Goal: Task Accomplishment & Management: Use online tool/utility

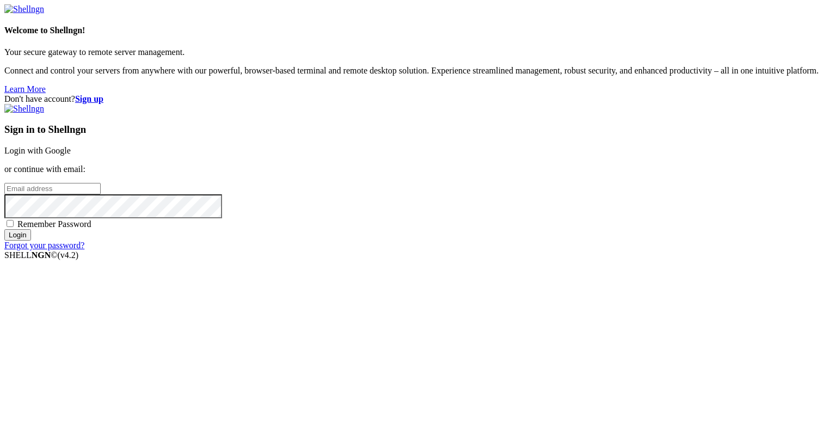
click at [71, 146] on link "Login with Google" at bounding box center [37, 150] width 66 height 9
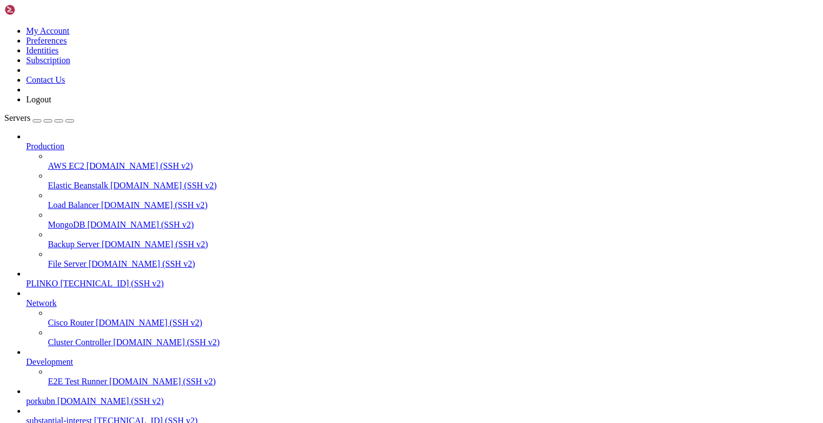
type input "/root"
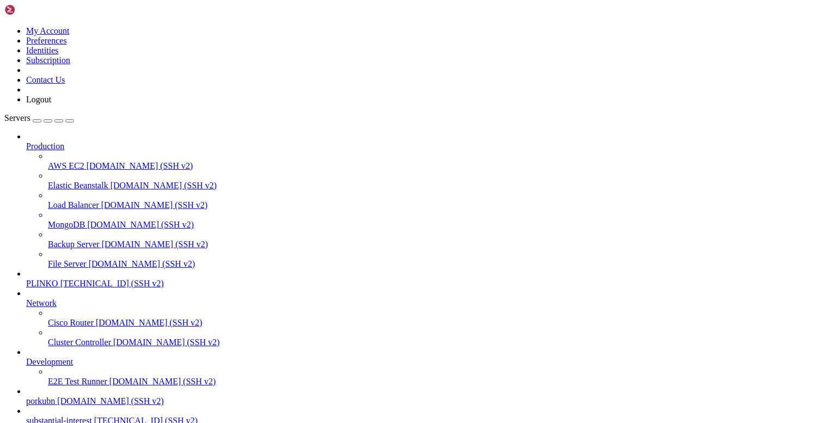
click at [59, 416] on span "substantial-interest" at bounding box center [59, 420] width 66 height 9
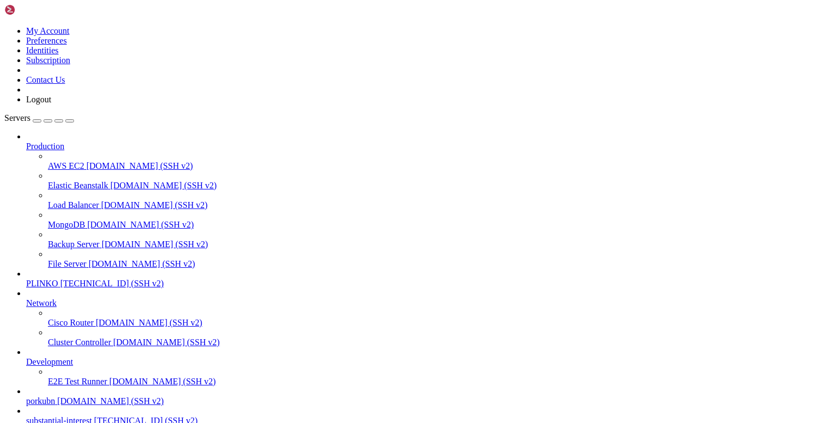
scroll to position [4, 0]
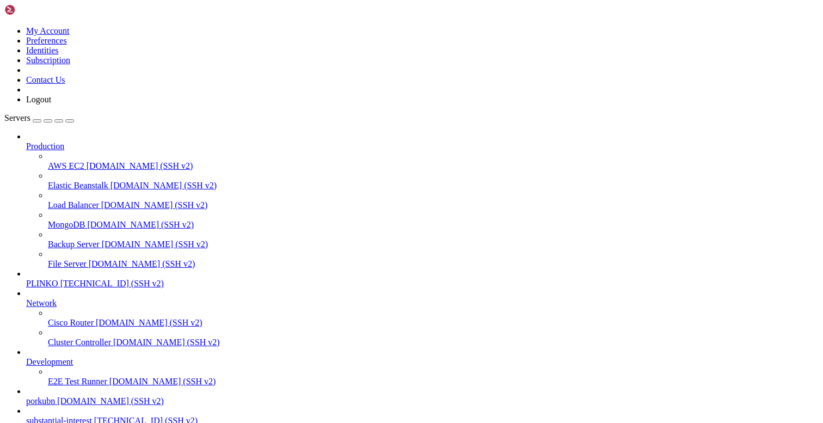
type input "/opt/facebook-etl/partner_fetcher"
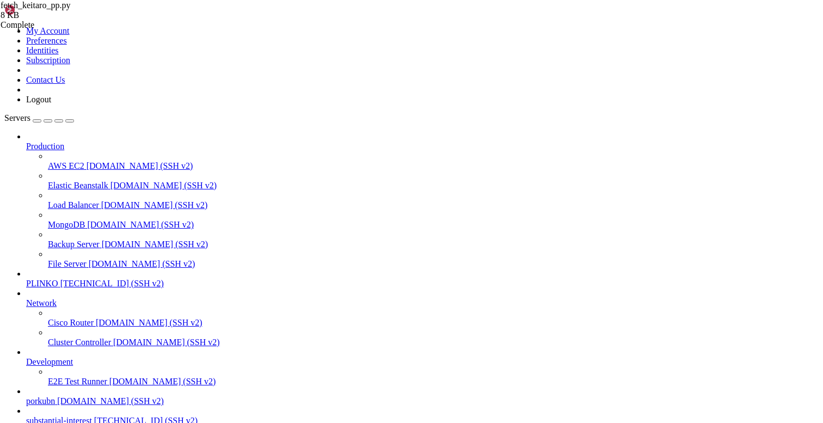
type textarea "report_date = ts.astimezone(MSK).date()"
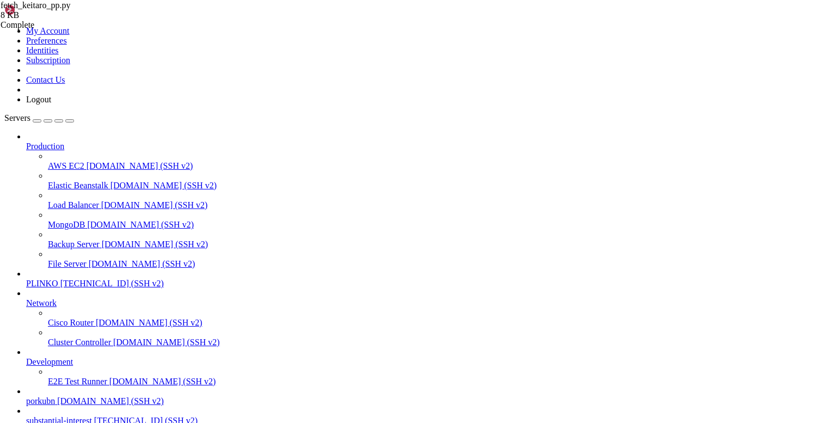
type textarea "for r in rows:"
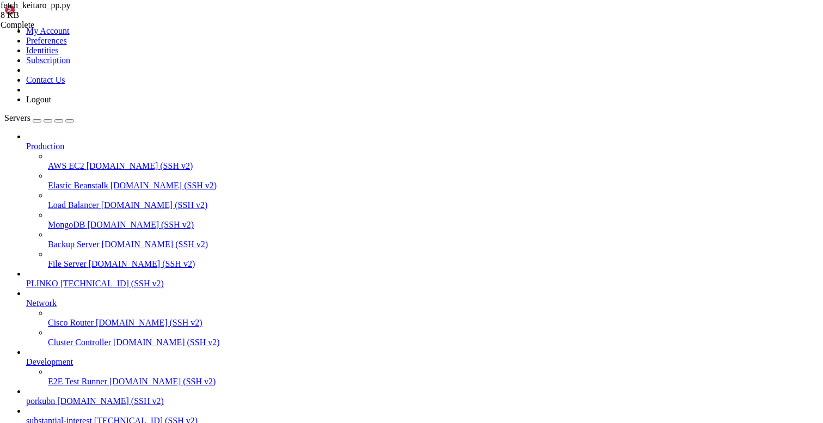
type textarea "dropped_offer = 0"
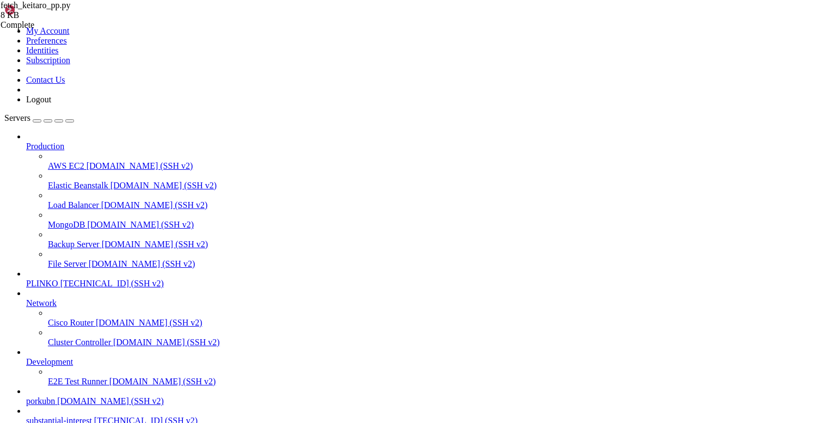
type textarea "rows = report_build_clicks(day)"
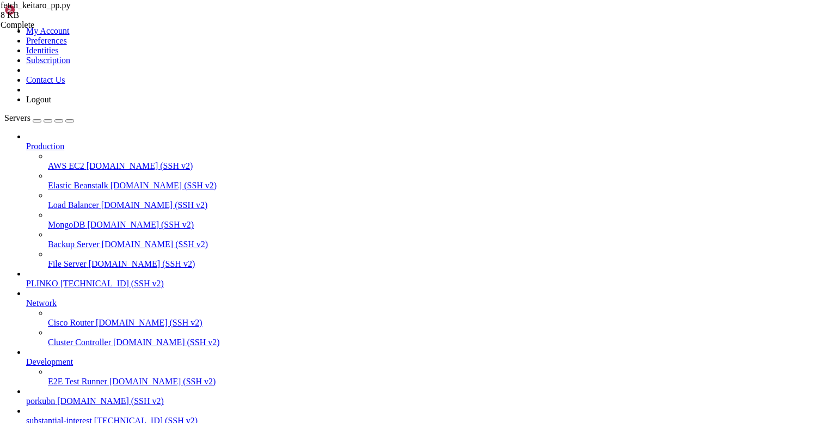
type textarea "def main():"
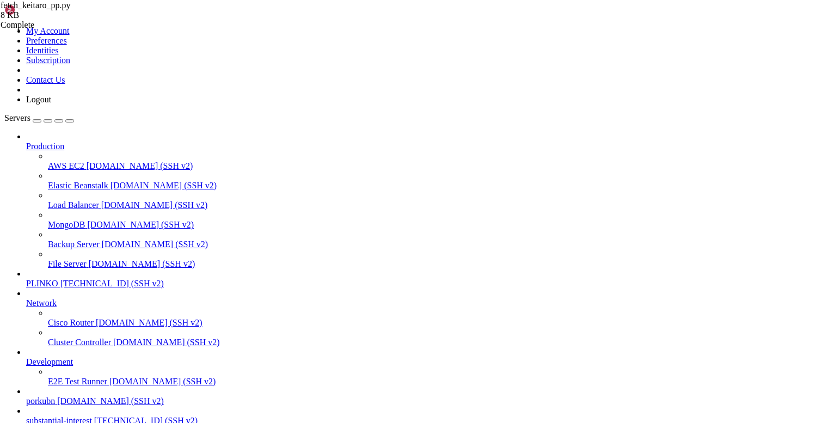
type textarea "format="%(asctime)s %(levelname)s %(message)s")"
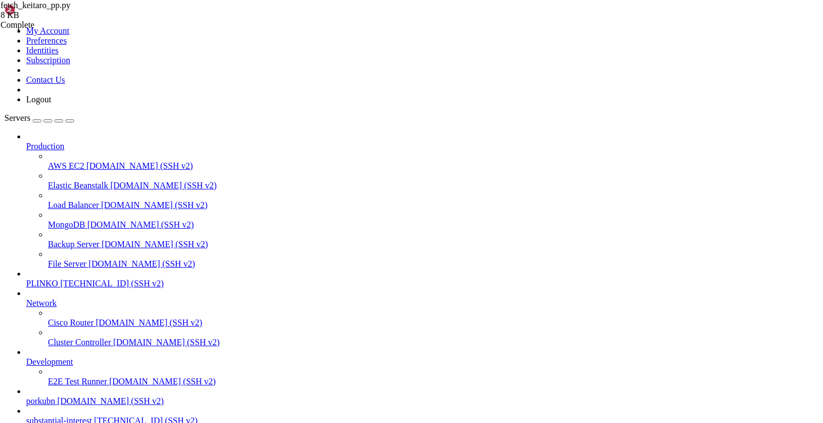
type textarea "MSK = ZoneInfo(TZ_NAME)"
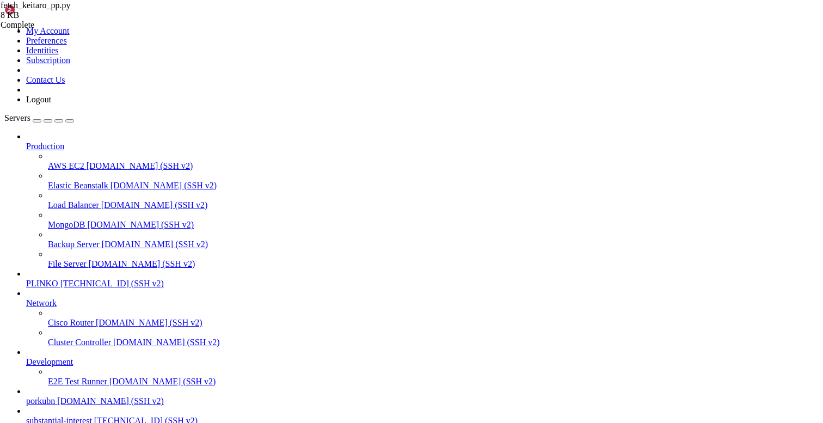
type textarea "MSK = ZoneInfo(TZ_NAME)"
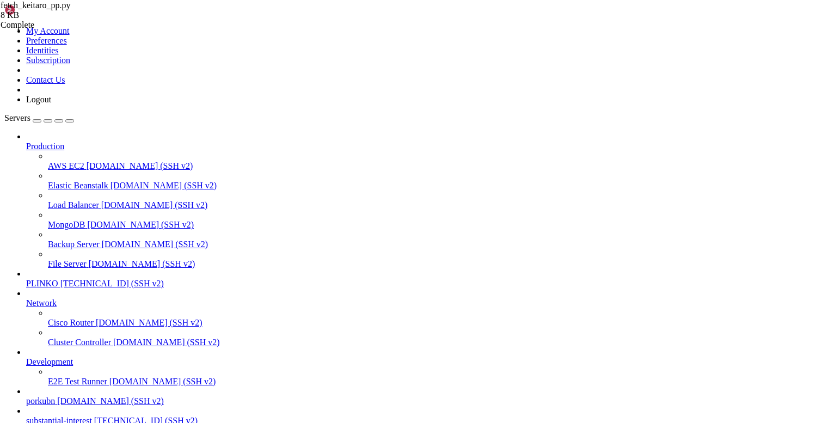
type textarea "KEITARO_OFFER_SUB = os.getenv("KEITARO_OFFER_SUB", "sub_id_29").strip()"
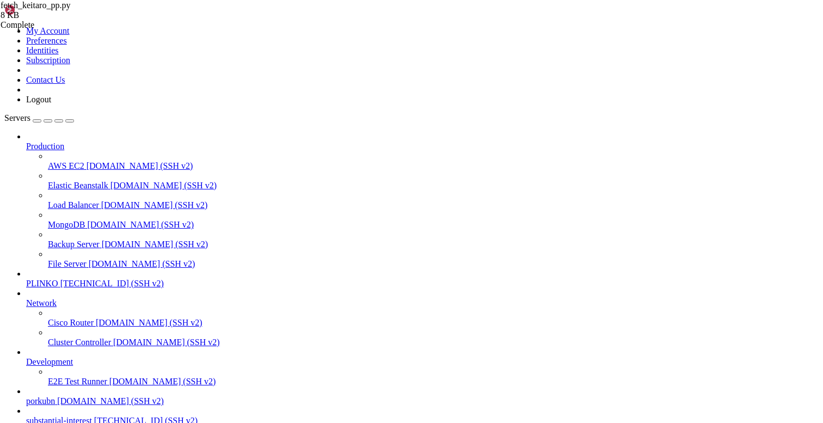
type textarea "# из какого sub_id_* брать «родной» [PERSON_NAME] из ПП (по умолчанию sub_id_29)"
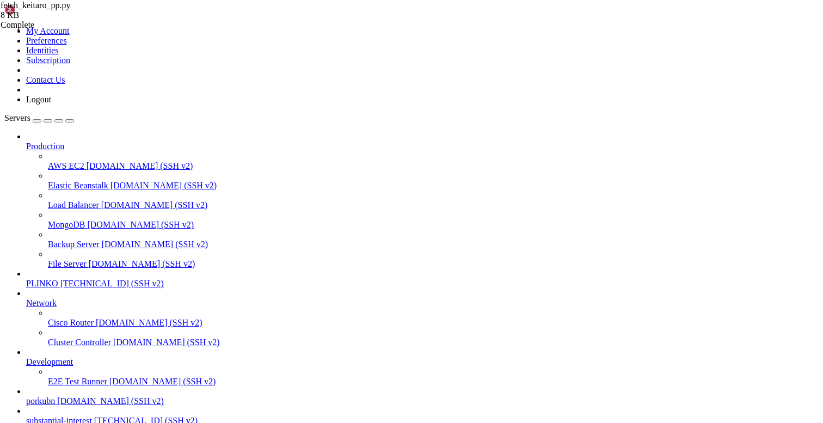
type textarea "# из какого sub_id_* брать «родной» [PERSON_NAME] из ПП (по умолчанию sub_id_29)"
type textarea "KEITARO_OFFER_SUB = os.getenv("KEITARO_OFFER_SUB", "sub_id_29").strip()"
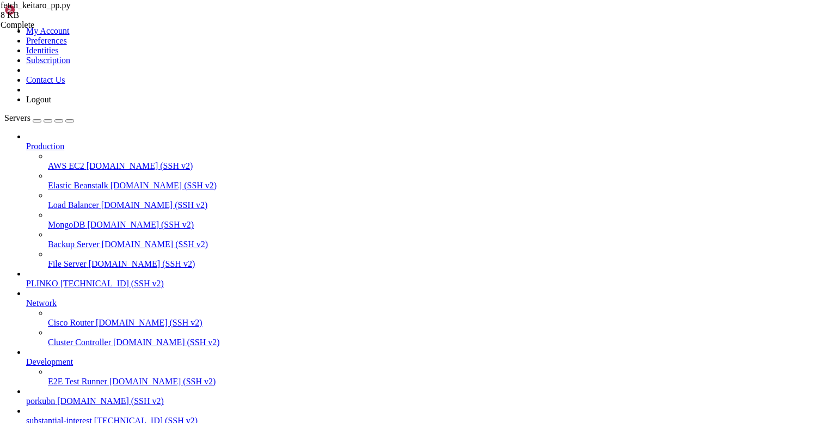
type textarea "if __name__ == "__main__": main()"
paste textarea
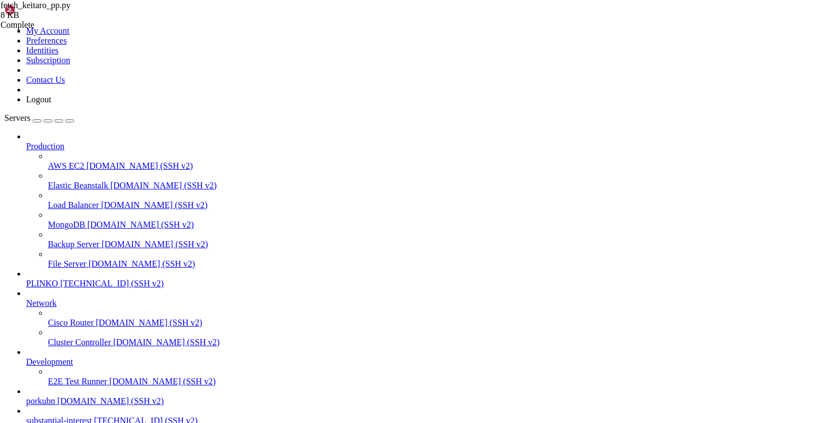
scroll to position [3074, 0]
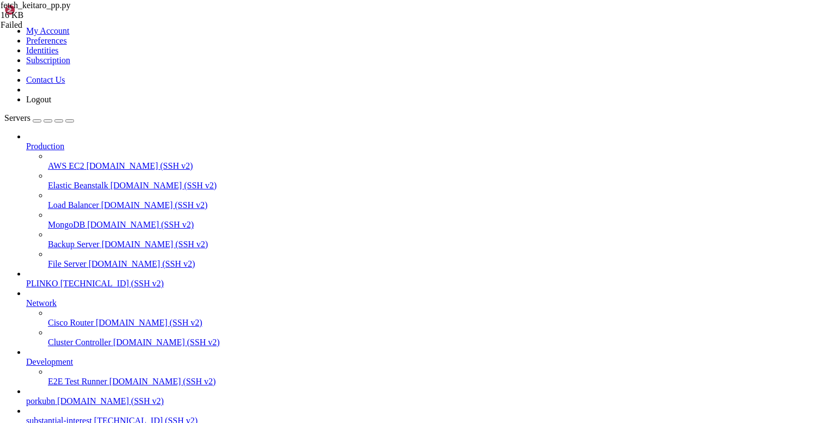
drag, startPoint x: 152, startPoint y: 971, endPoint x: 9, endPoint y: 852, distance: 185.7
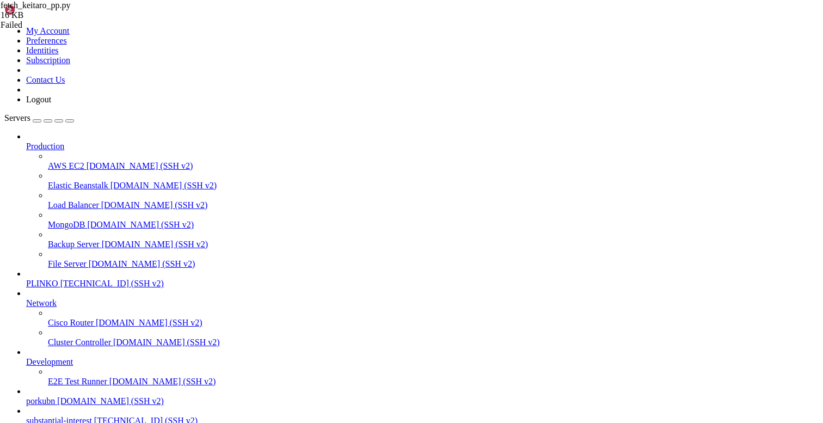
drag, startPoint x: 9, startPoint y: 852, endPoint x: 8, endPoint y: 845, distance: 7.1
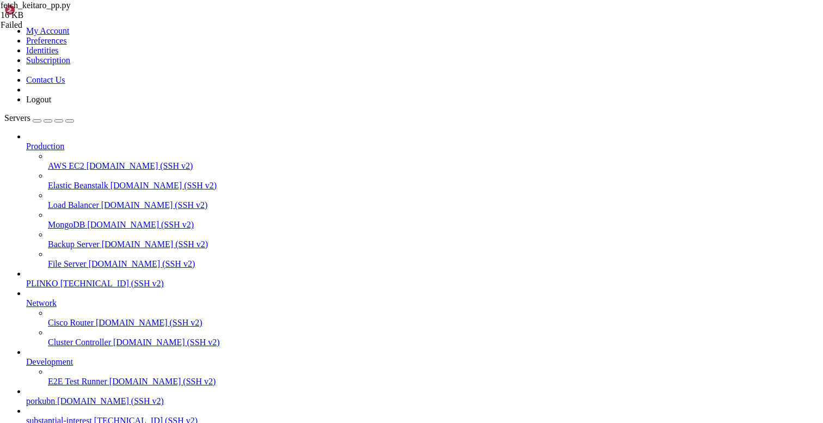
drag, startPoint x: 197, startPoint y: 877, endPoint x: 225, endPoint y: 901, distance: 37.9
drag, startPoint x: 168, startPoint y: 873, endPoint x: 29, endPoint y: 790, distance: 161.9
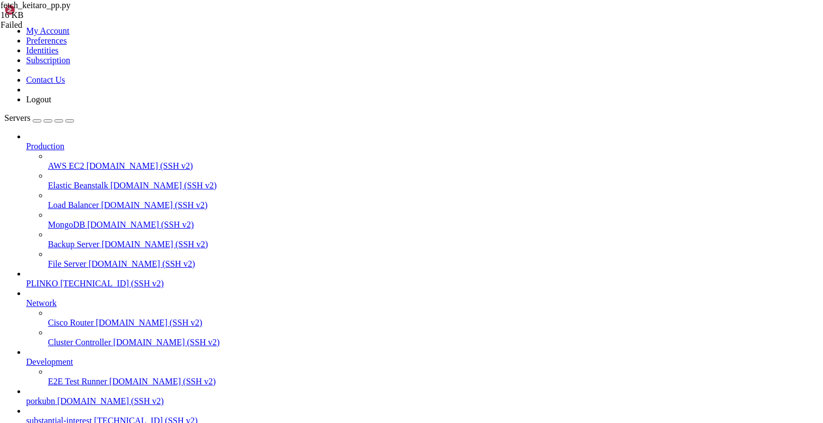
drag, startPoint x: 29, startPoint y: 790, endPoint x: 10, endPoint y: 792, distance: 19.2
drag, startPoint x: 200, startPoint y: 932, endPoint x: 9, endPoint y: 794, distance: 236.0
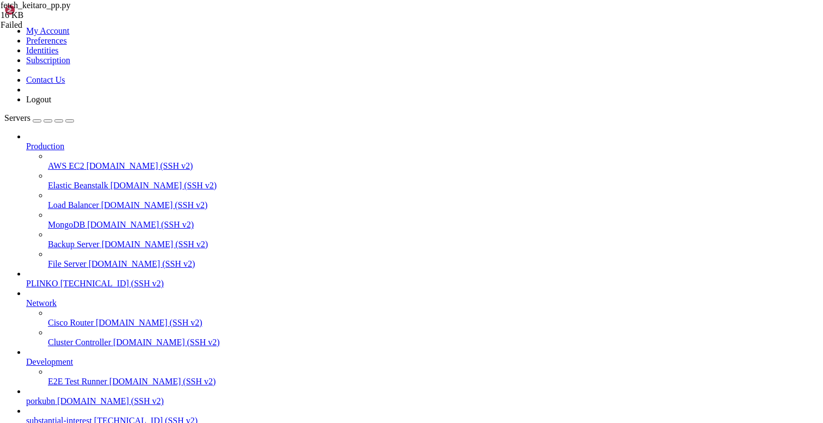
scroll to position [1015, 0]
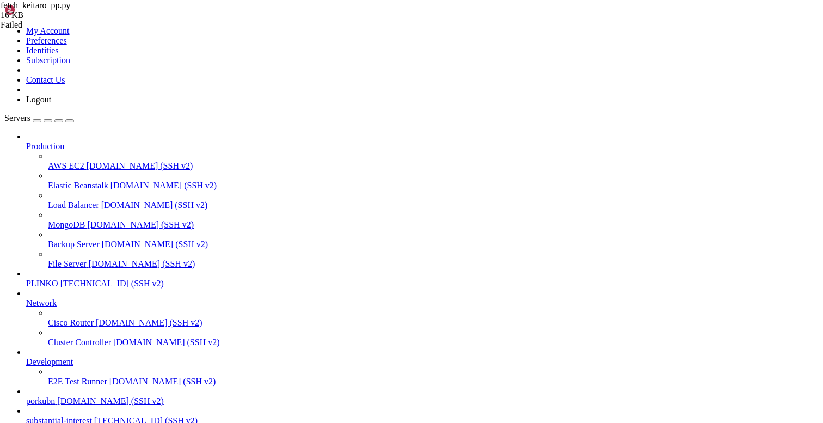
scroll to position [5779, 0]
drag, startPoint x: 187, startPoint y: 834, endPoint x: 10, endPoint y: 765, distance: 190.0
copy div "root@substantialinterest:~# df -h docker system df Filesystem Size Used Avail U…"
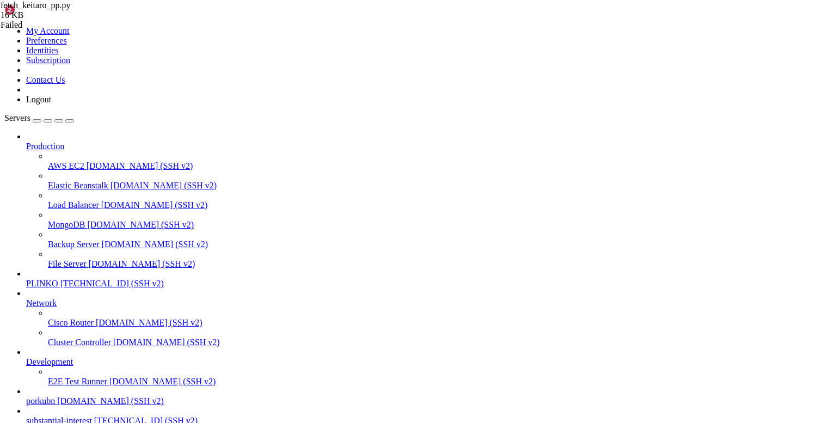
type input "/opt/facebook-etl"
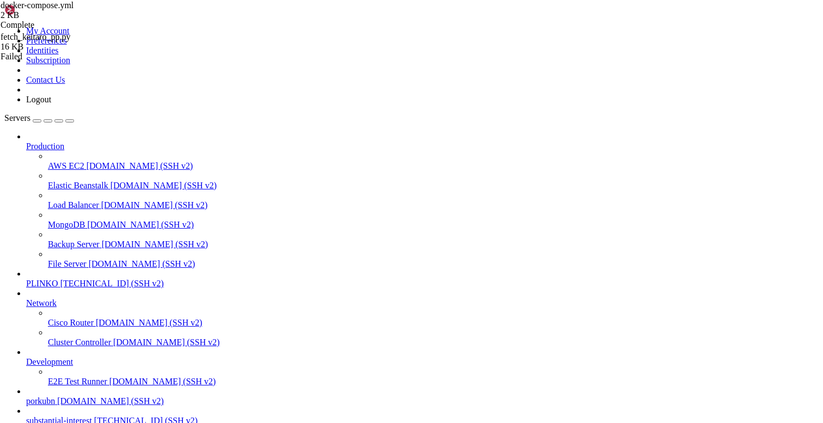
type textarea "- DATABASE_URL=${DATABASE_URL}"
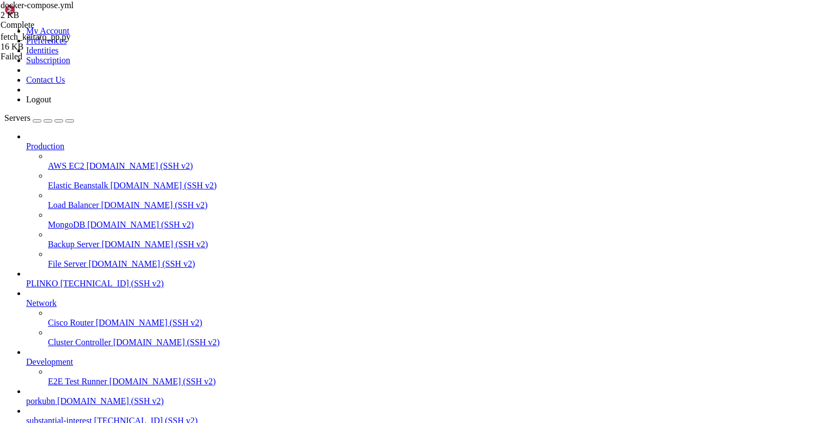
type textarea "ports:"
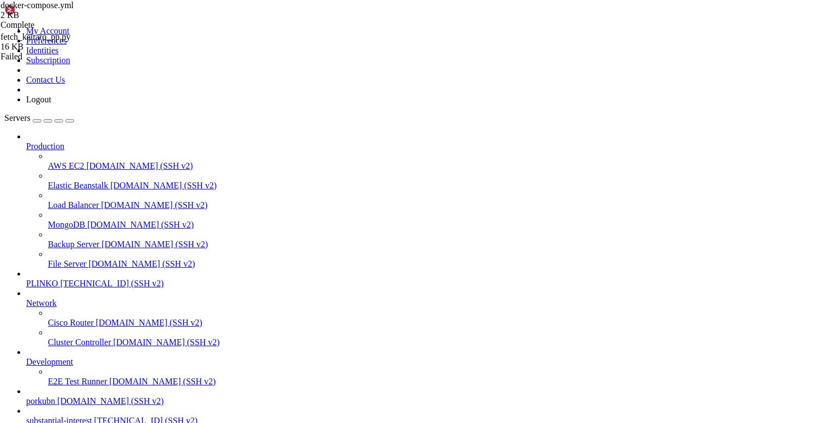
type textarea "dockerfile: Dockerfile.manual_api"
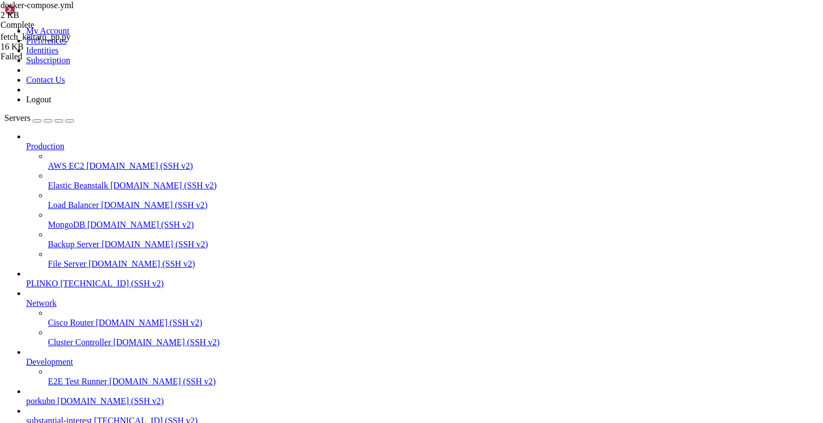
type textarea "metabase:"
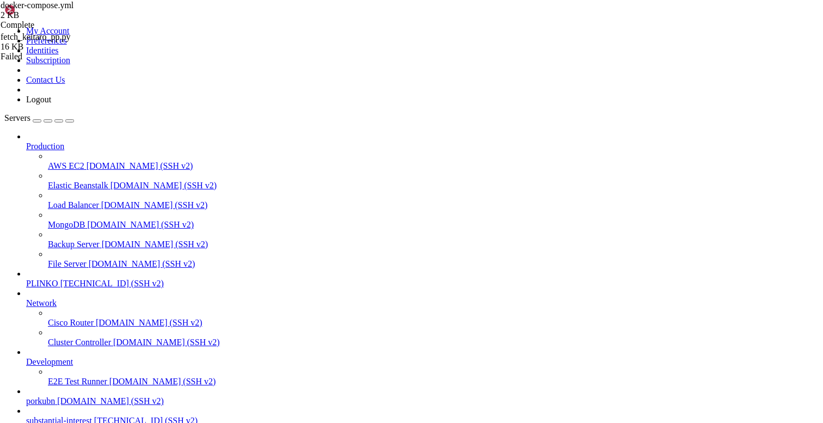
type textarea "metabase-data:"
paste textarea
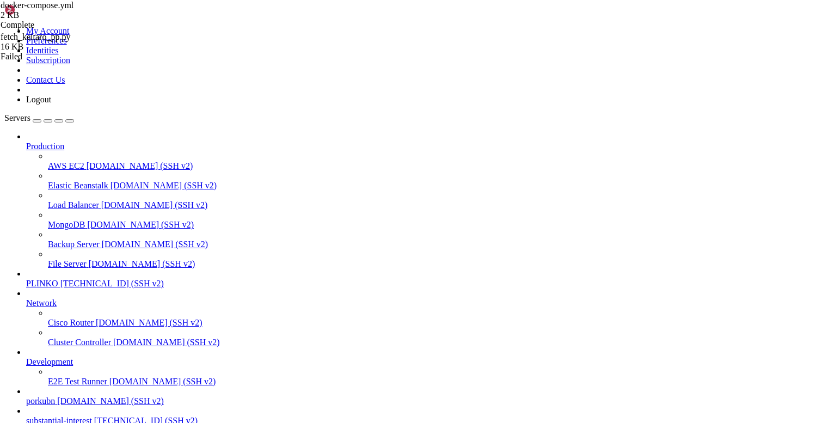
scroll to position [0, 0]
type textarea "metabase-data:"
paste textarea
type textarea "metabase-data:"
paste textarea
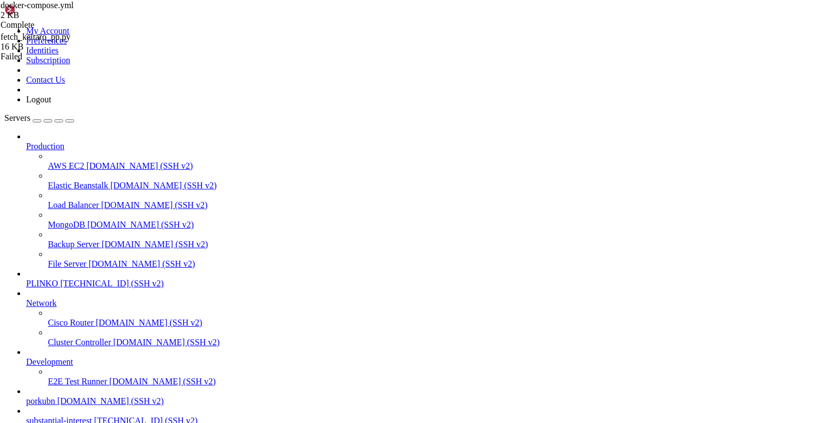
type textarea "metabase-data:"
paste textarea
type textarea "metabase-data:"
paste textarea
type textarea "metabase-data:"
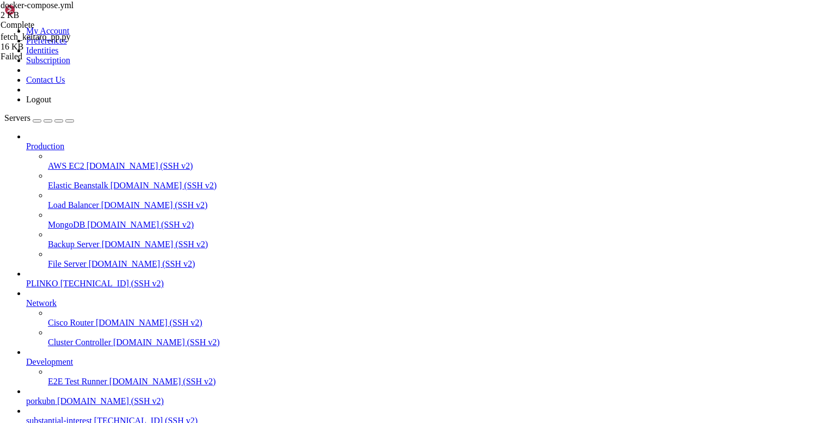
paste textarea
type textarea "dockerfile: Dockerfile.manual_api"
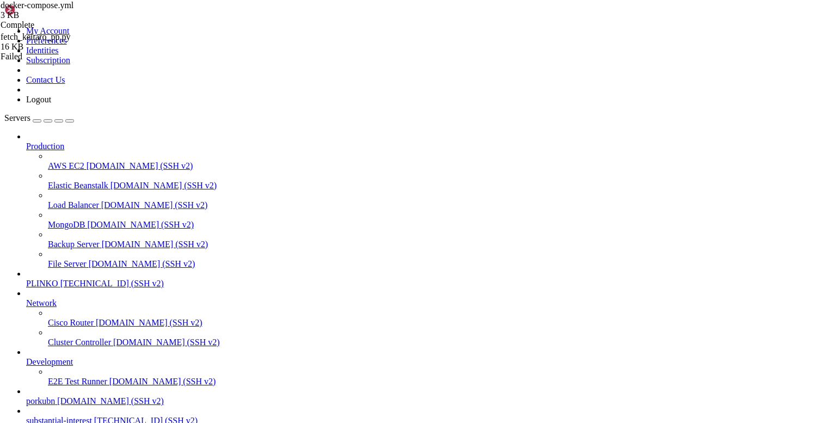
scroll to position [6014, 0]
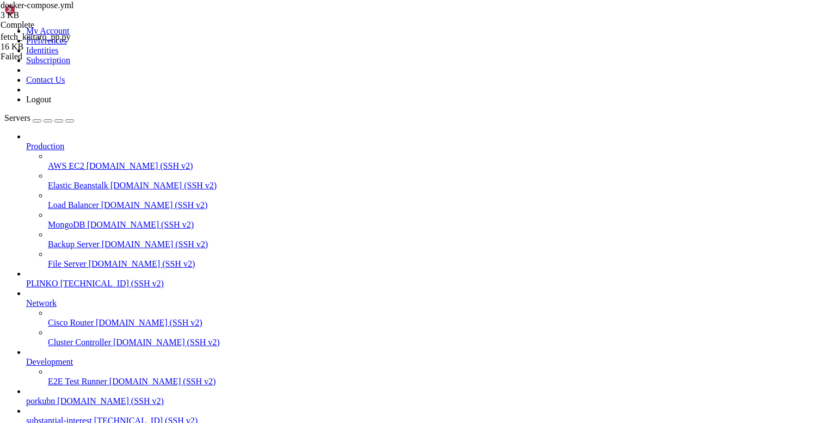
scroll to position [0, 0]
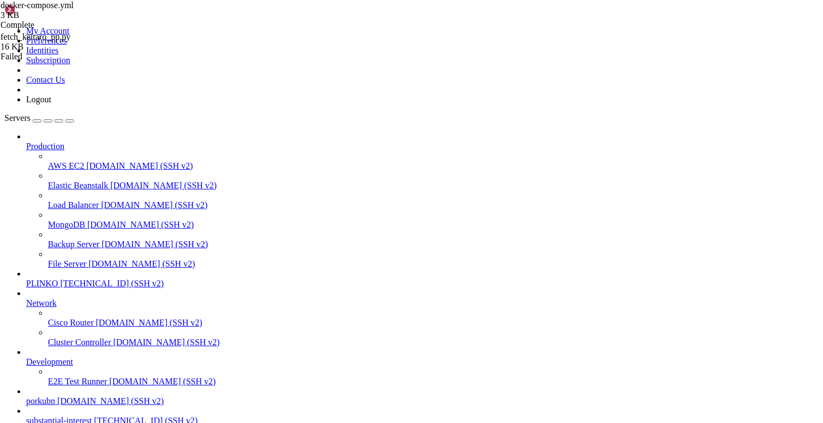
type input "/opt/facebook-etl"
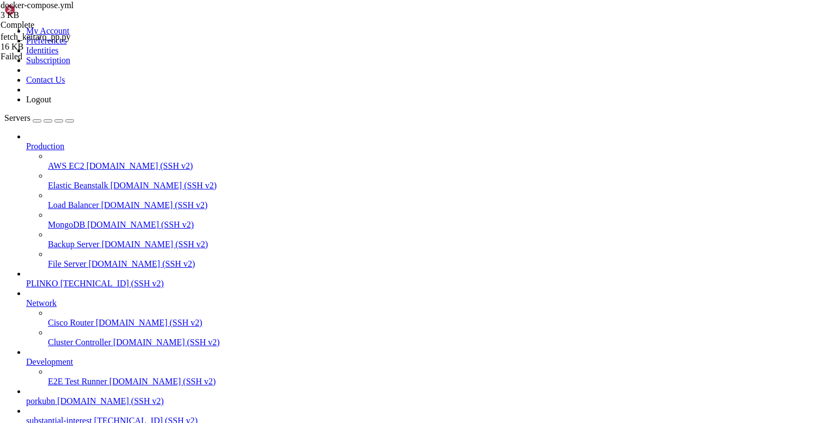
type textarea "while len(tail) < 3:"
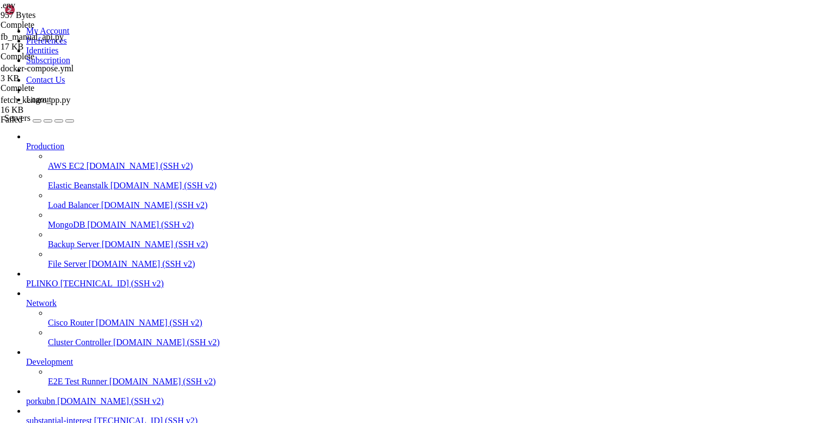
type textarea "DATABASE_URL=postgresql://ads:ads_pass@postgres/ads_warehouse"
type textarea "# Postgres"
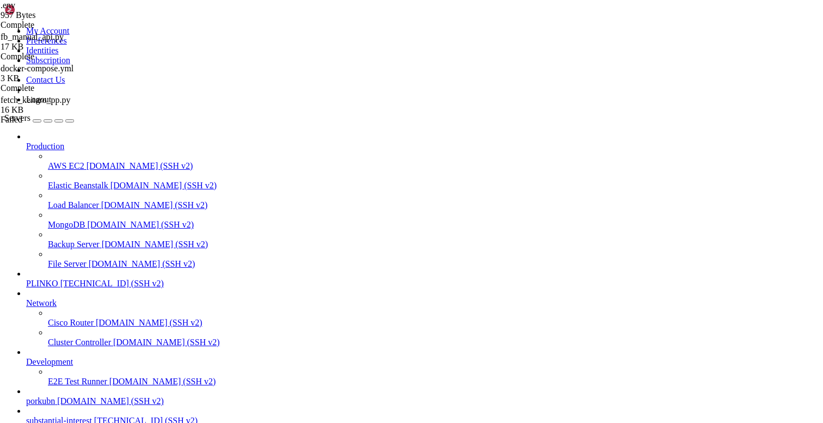
type textarea "# Postgres"
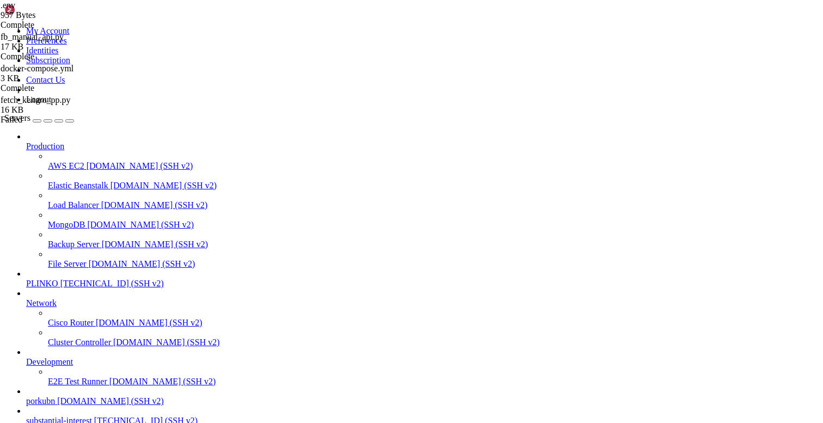
scroll to position [414, 0]
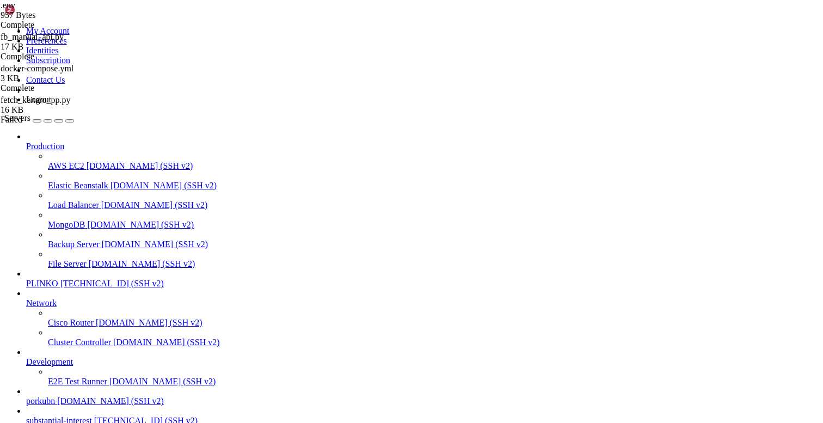
type input "/etc/docker"
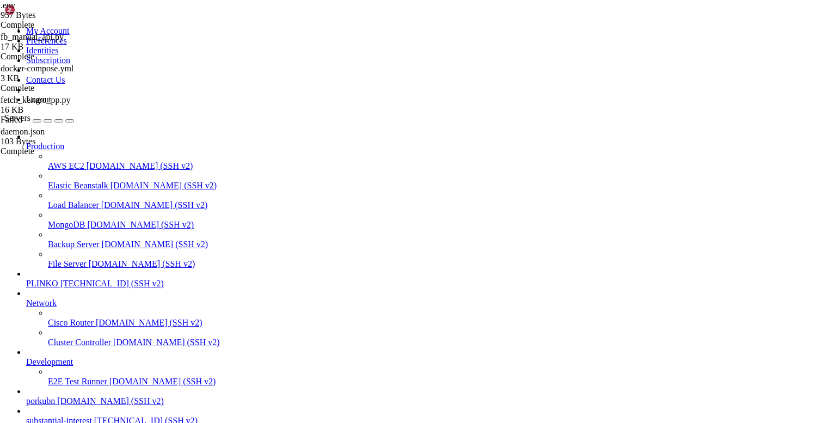
type input "/etc"
